Goal: Information Seeking & Learning: Learn about a topic

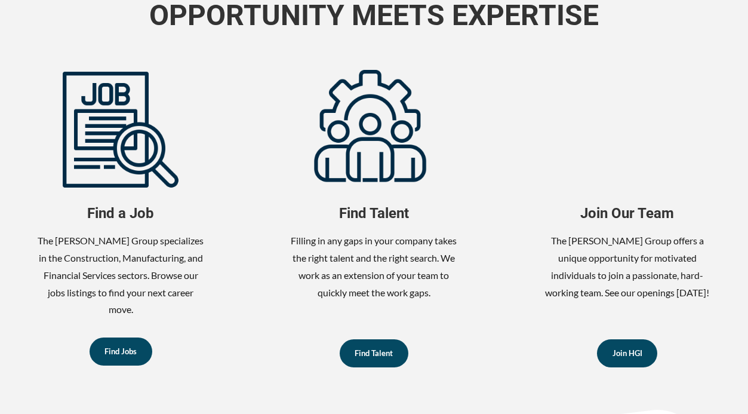
scroll to position [528, 0]
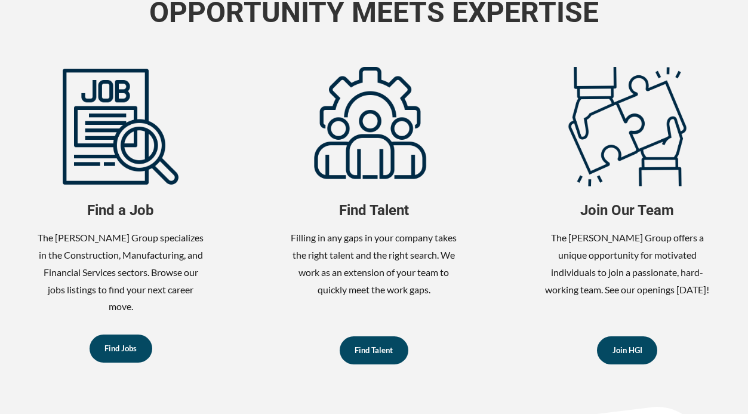
click at [113, 345] on span "Find Jobs" at bounding box center [121, 349] width 32 height 8
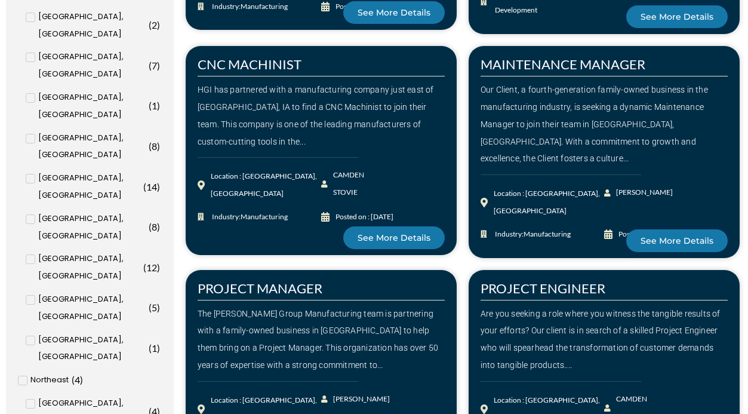
scroll to position [944, 0]
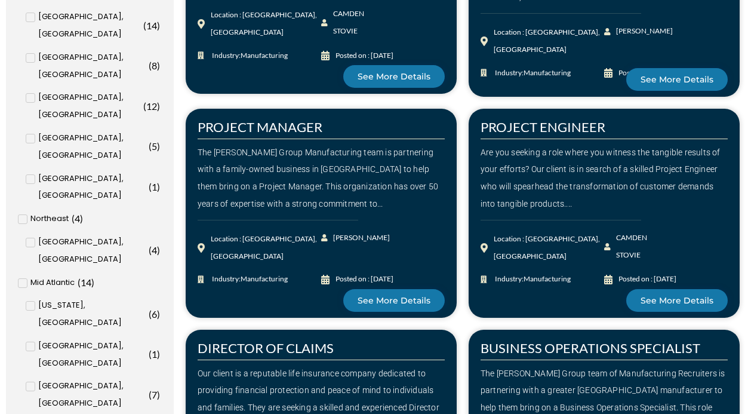
click at [0, 0] on input "Los Angeles, CA ( 5 )" at bounding box center [0, 0] width 0 height 0
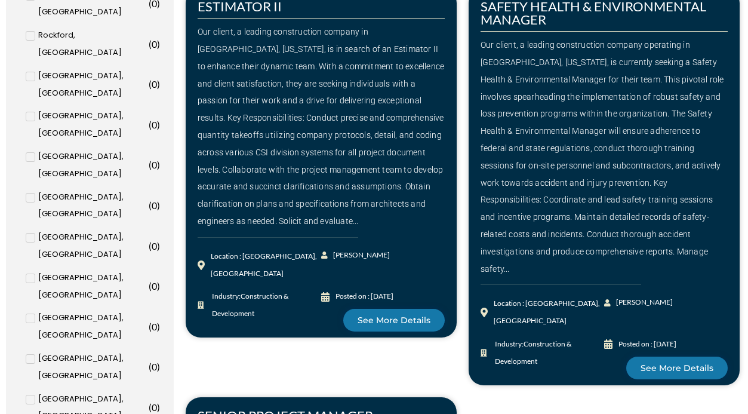
scroll to position [701, 0]
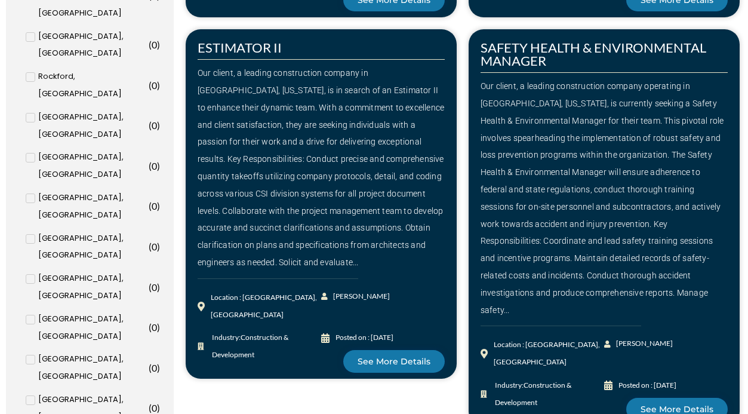
click at [311, 65] on div "Our client, a leading construction company in Newport Beach, California, is in …" at bounding box center [321, 168] width 247 height 207
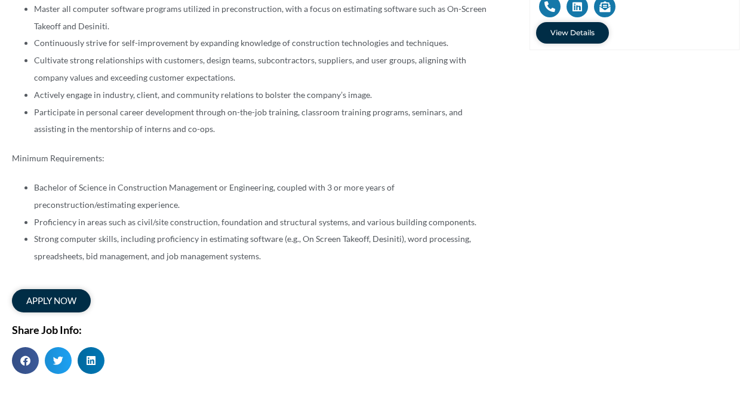
scroll to position [541, 0]
